Goal: Check status: Check status

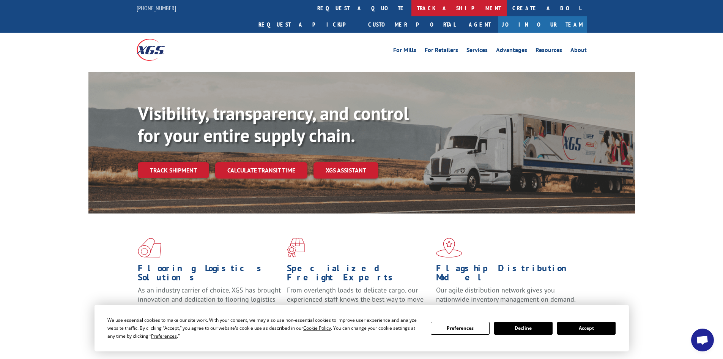
click at [411, 8] on link "track a shipment" at bounding box center [458, 8] width 95 height 16
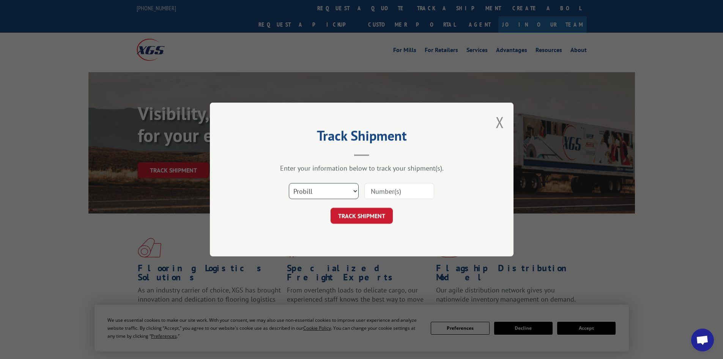
click at [340, 193] on select "Select category... Probill BOL PO" at bounding box center [324, 191] width 70 height 16
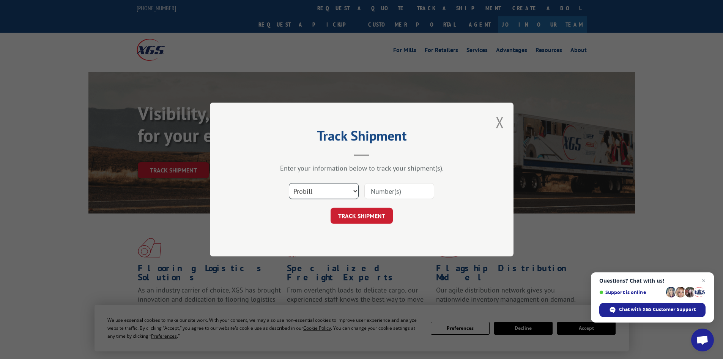
select select "po"
click at [289, 183] on select "Select category... Probill BOL PO" at bounding box center [324, 191] width 70 height 16
click at [703, 281] on span "Close chat" at bounding box center [703, 280] width 9 height 9
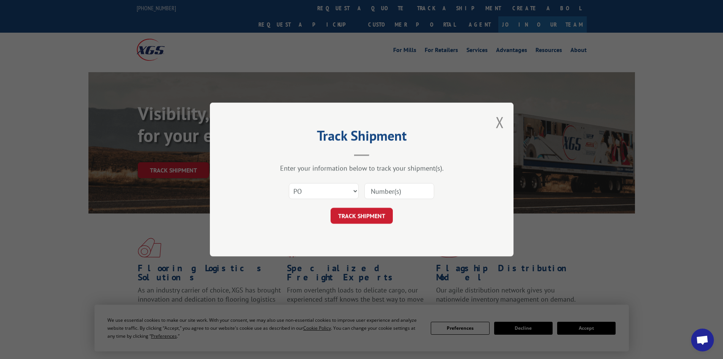
click at [392, 186] on input at bounding box center [399, 191] width 70 height 16
type input "52534303"
click button "TRACK SHIPMENT" at bounding box center [362, 216] width 62 height 16
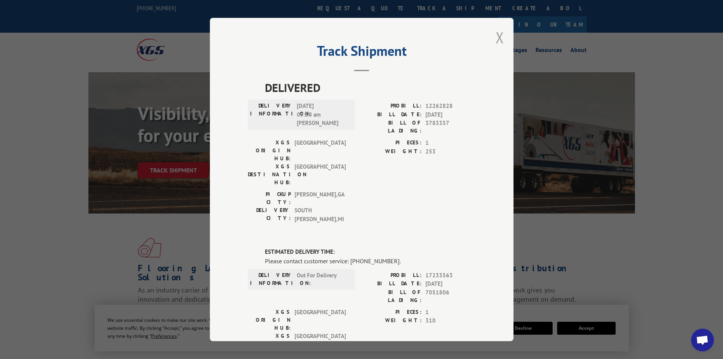
click at [498, 31] on button "Close modal" at bounding box center [500, 37] width 8 height 20
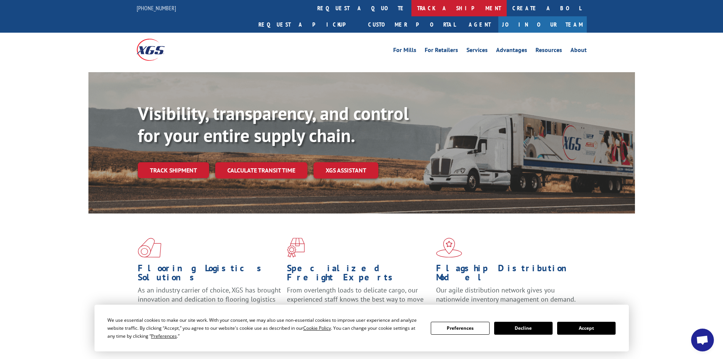
click at [411, 8] on link "track a shipment" at bounding box center [458, 8] width 95 height 16
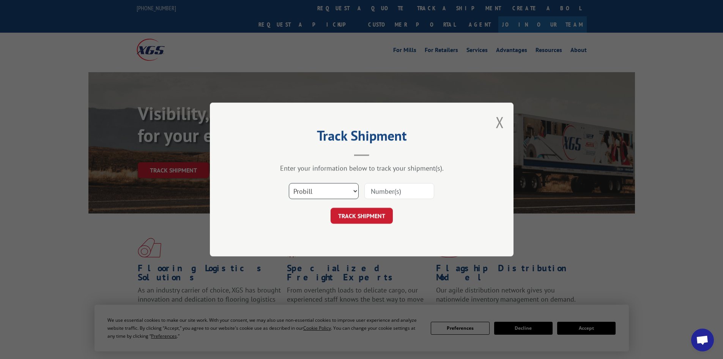
click at [332, 188] on select "Select category... Probill BOL PO" at bounding box center [324, 191] width 70 height 16
select select "po"
click at [289, 183] on select "Select category... Probill BOL PO" at bounding box center [324, 191] width 70 height 16
click at [377, 195] on input at bounding box center [399, 191] width 70 height 16
type input "52534274"
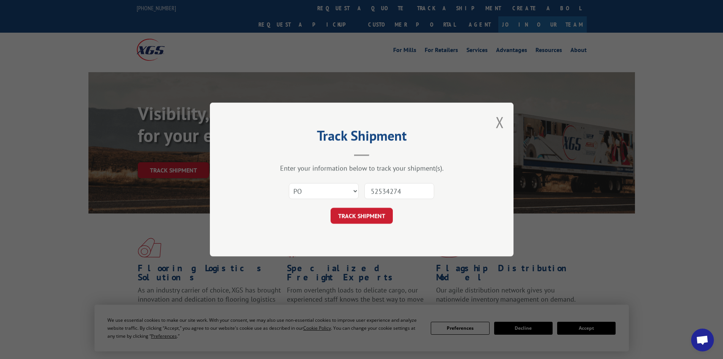
click at [331, 208] on button "TRACK SHIPMENT" at bounding box center [362, 216] width 62 height 16
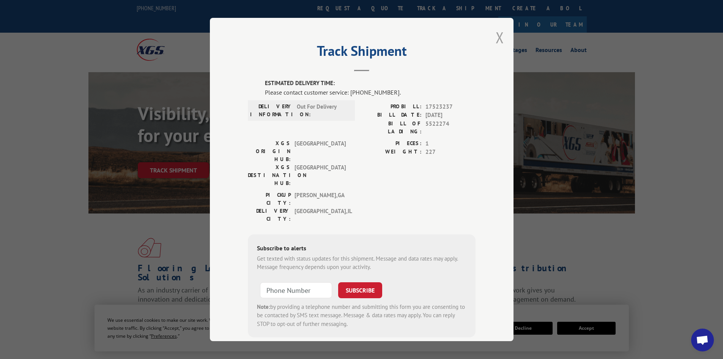
click at [496, 33] on button "Close modal" at bounding box center [500, 37] width 8 height 20
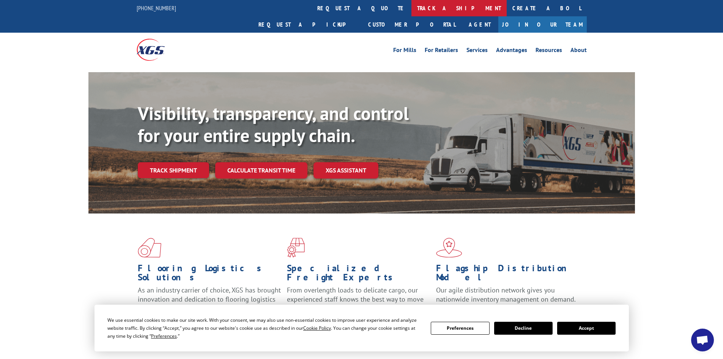
click at [411, 10] on link "track a shipment" at bounding box center [458, 8] width 95 height 16
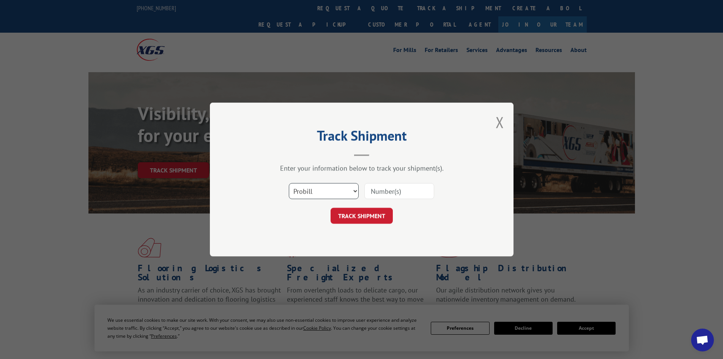
click at [322, 192] on select "Select category... Probill BOL PO" at bounding box center [324, 191] width 70 height 16
select select "po"
click at [289, 183] on select "Select category... Probill BOL PO" at bounding box center [324, 191] width 70 height 16
click at [320, 243] on div "Track Shipment Enter your information below to track your shipment(s). Select c…" at bounding box center [362, 179] width 304 height 154
click at [389, 192] on input at bounding box center [399, 191] width 70 height 16
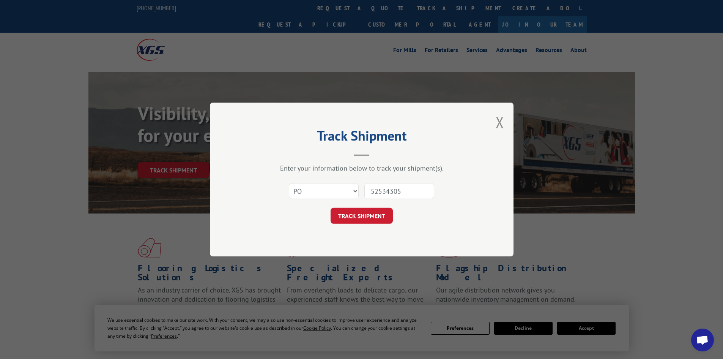
type input "52534305"
click at [331, 208] on button "TRACK SHIPMENT" at bounding box center [362, 216] width 62 height 16
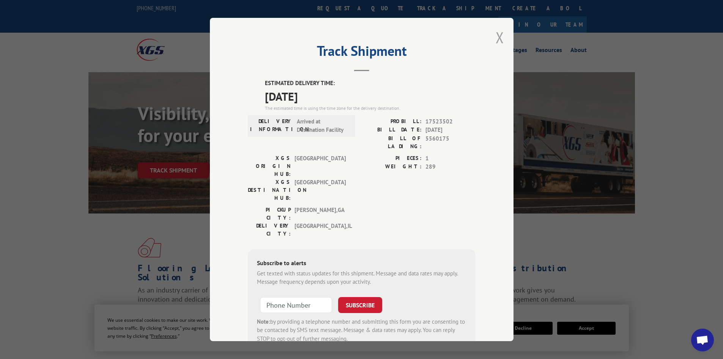
click at [496, 40] on button "Close modal" at bounding box center [500, 37] width 8 height 20
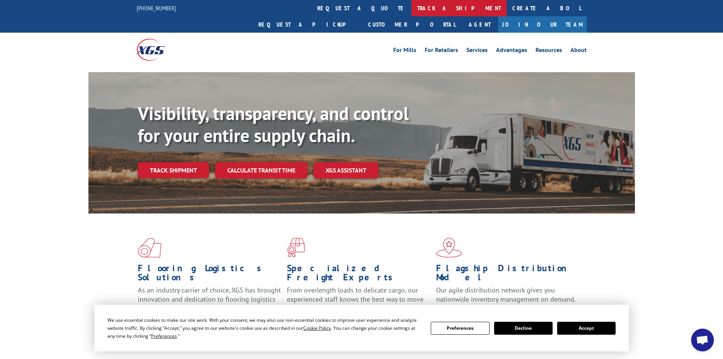
click at [411, 9] on link "track a shipment" at bounding box center [458, 8] width 95 height 16
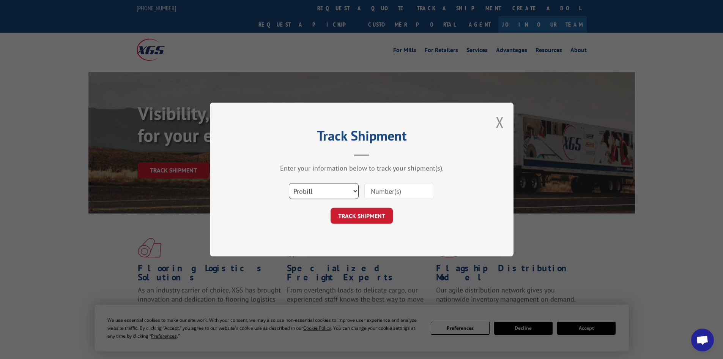
click at [316, 192] on select "Select category... Probill BOL PO" at bounding box center [324, 191] width 70 height 16
select select "po"
click at [289, 183] on select "Select category... Probill BOL PO" at bounding box center [324, 191] width 70 height 16
click at [379, 192] on input at bounding box center [399, 191] width 70 height 16
type input "52534366"
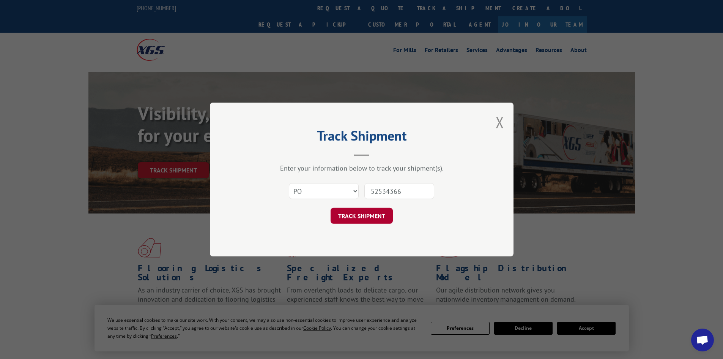
click at [370, 214] on button "TRACK SHIPMENT" at bounding box center [362, 216] width 62 height 16
